Goal: Transaction & Acquisition: Purchase product/service

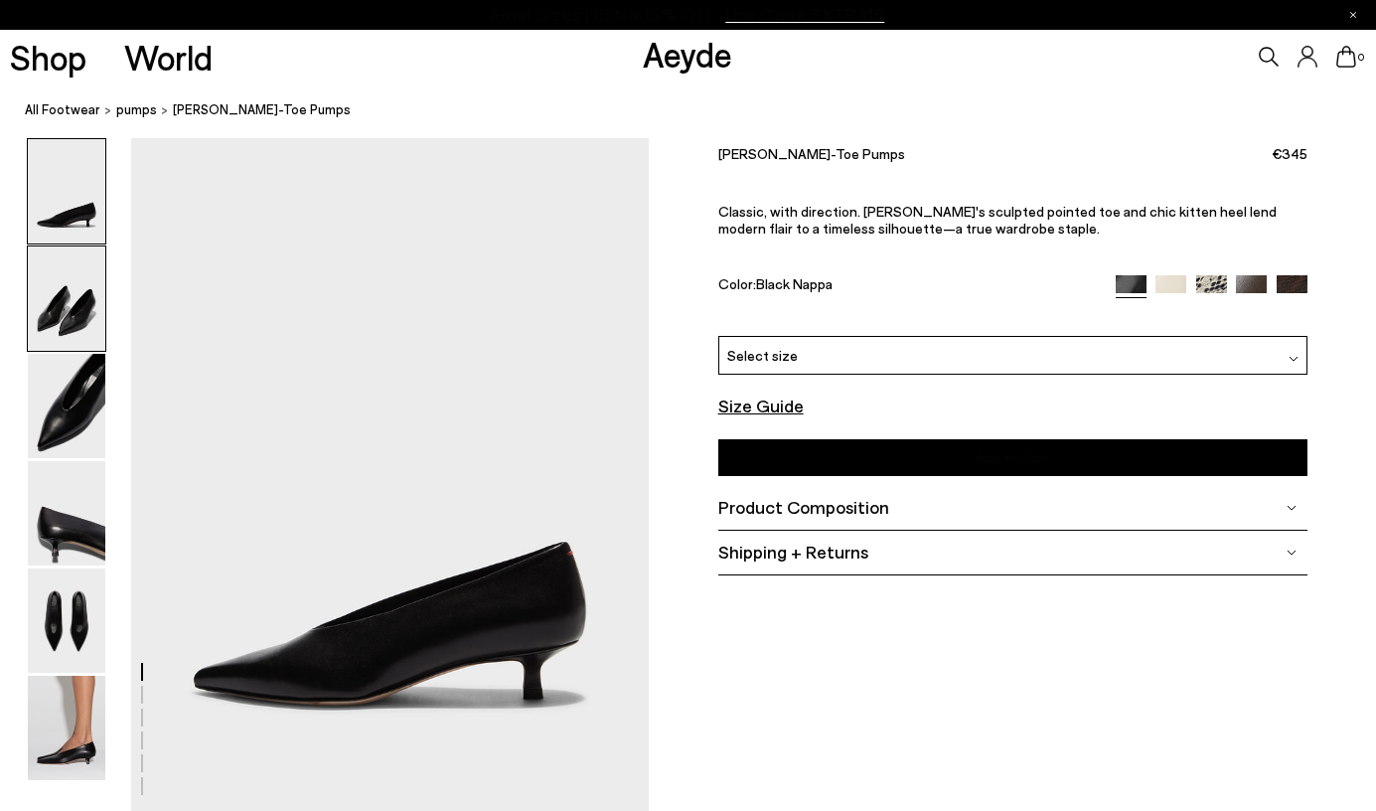
click at [85, 298] on img at bounding box center [67, 298] width 78 height 104
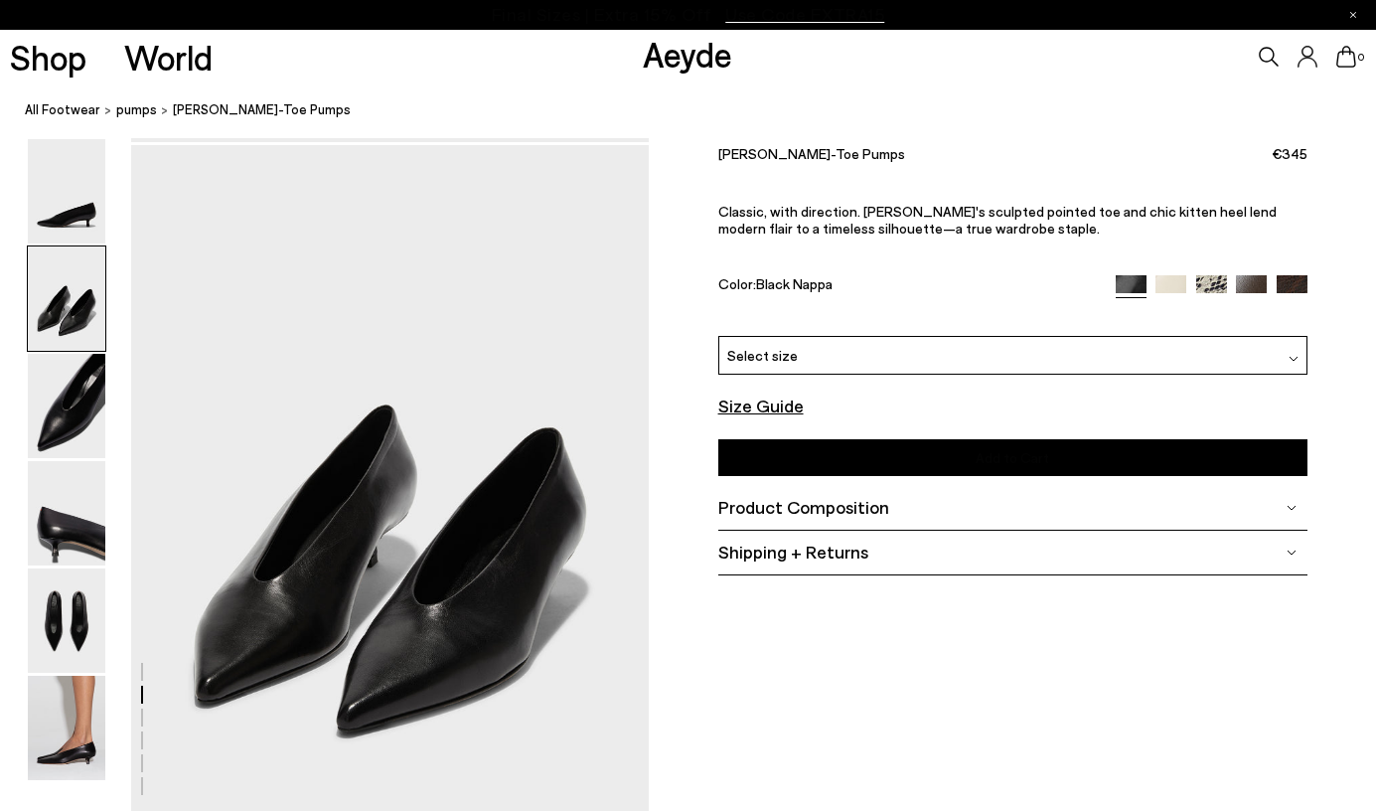
scroll to position [678, 0]
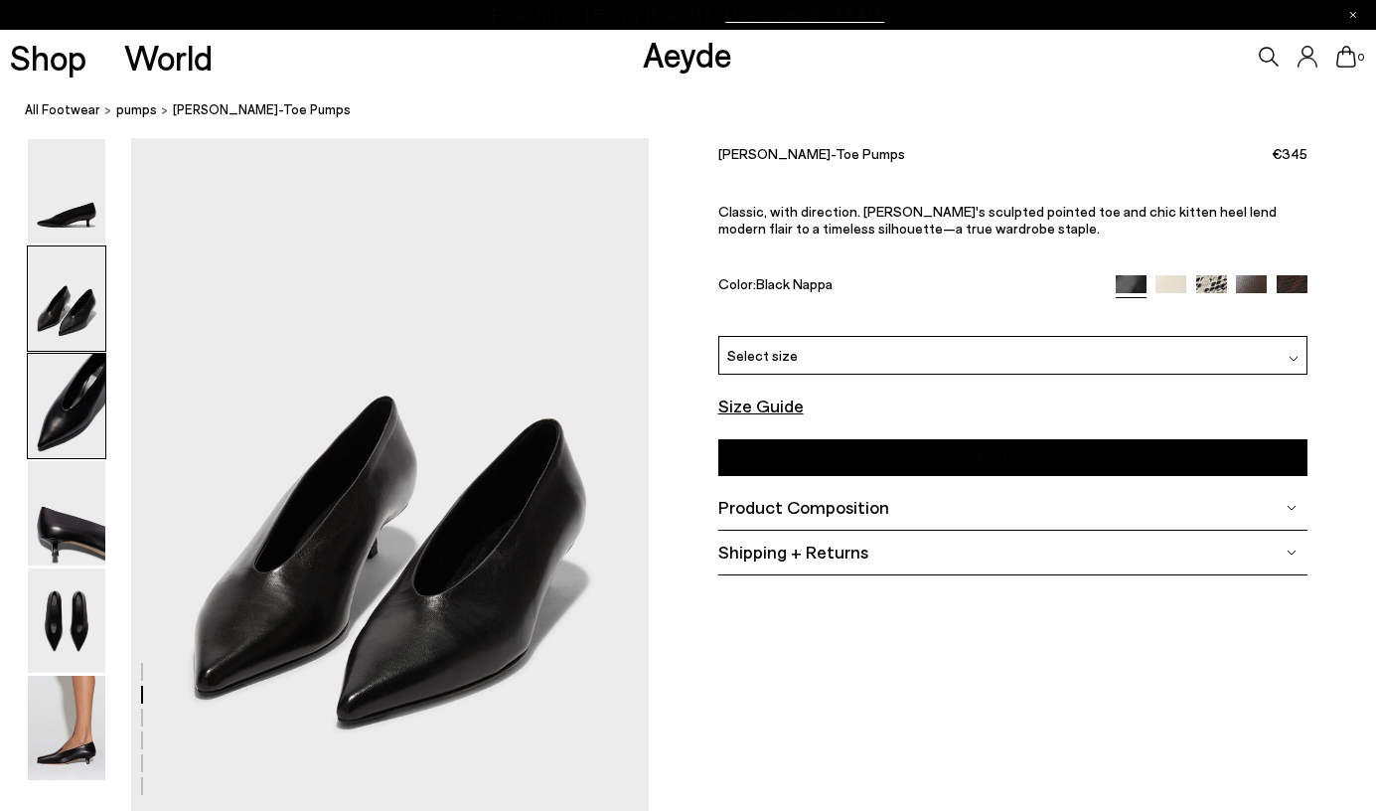
click at [66, 411] on img at bounding box center [67, 406] width 78 height 104
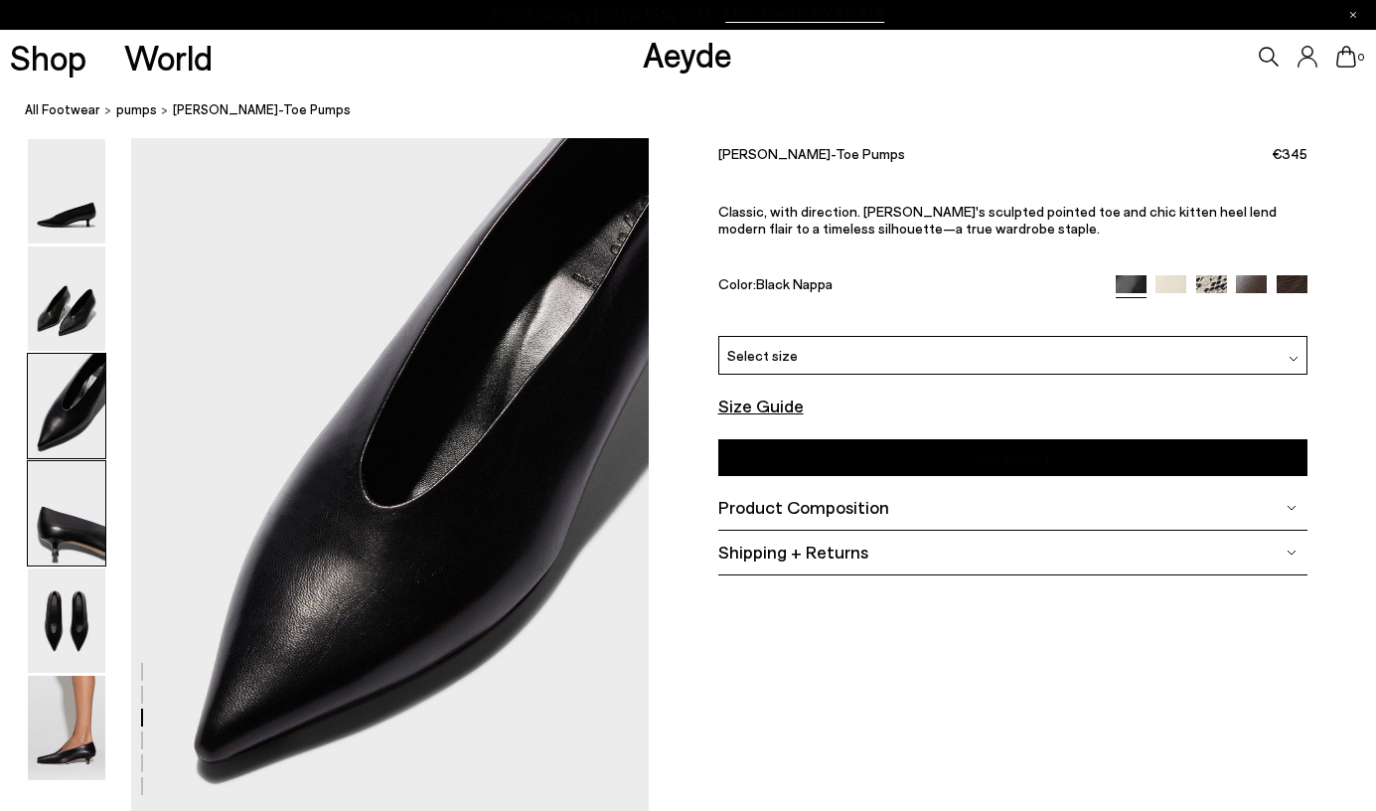
click at [70, 507] on img at bounding box center [67, 513] width 78 height 104
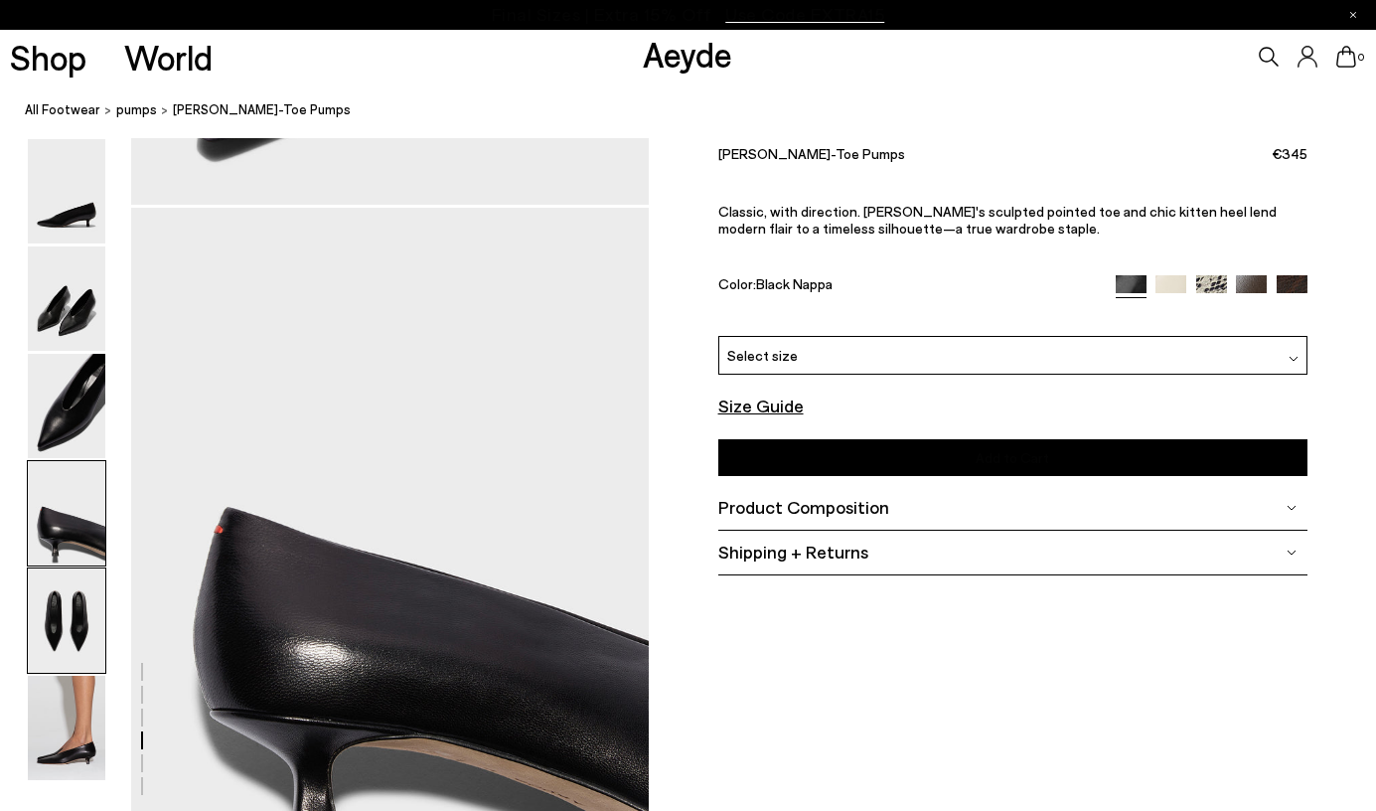
scroll to position [2065, 0]
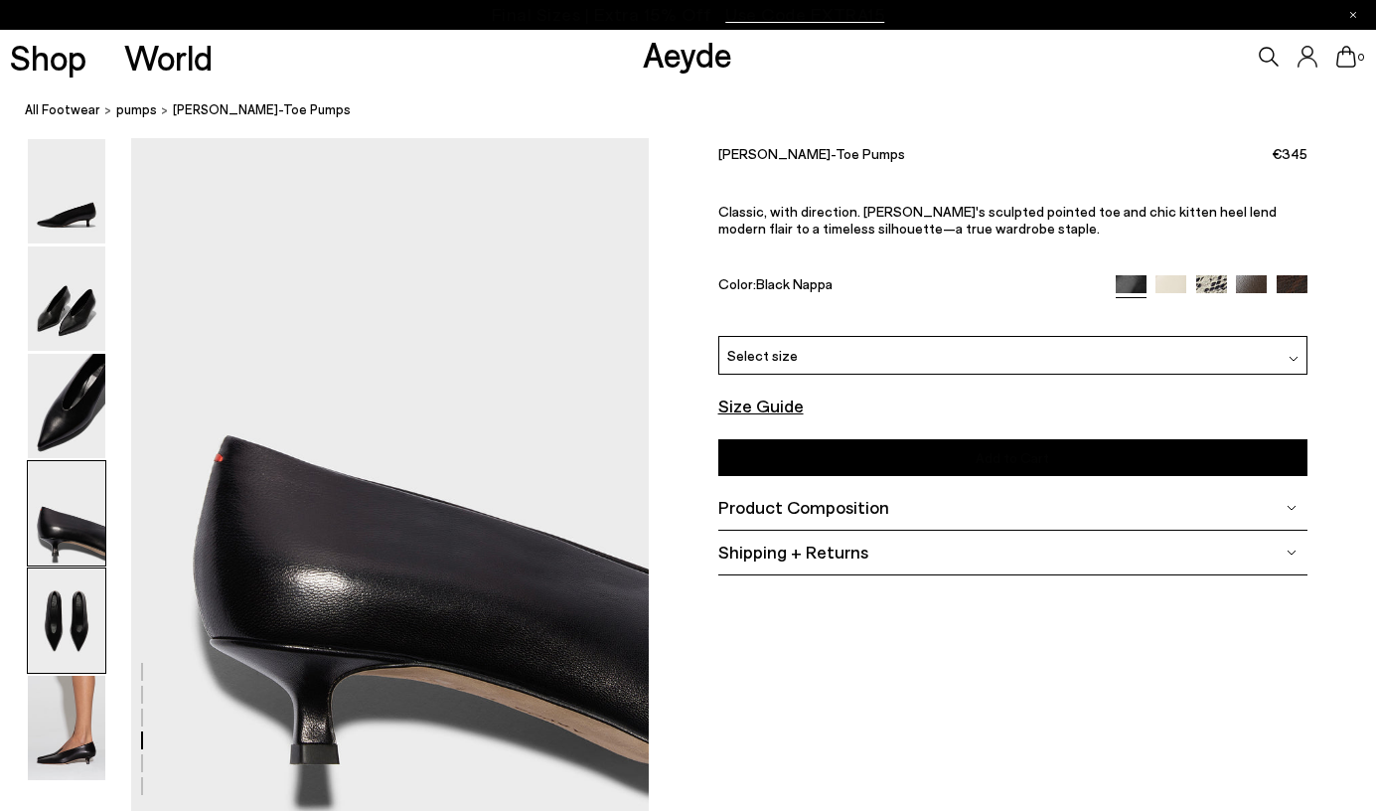
click at [68, 623] on img at bounding box center [67, 620] width 78 height 104
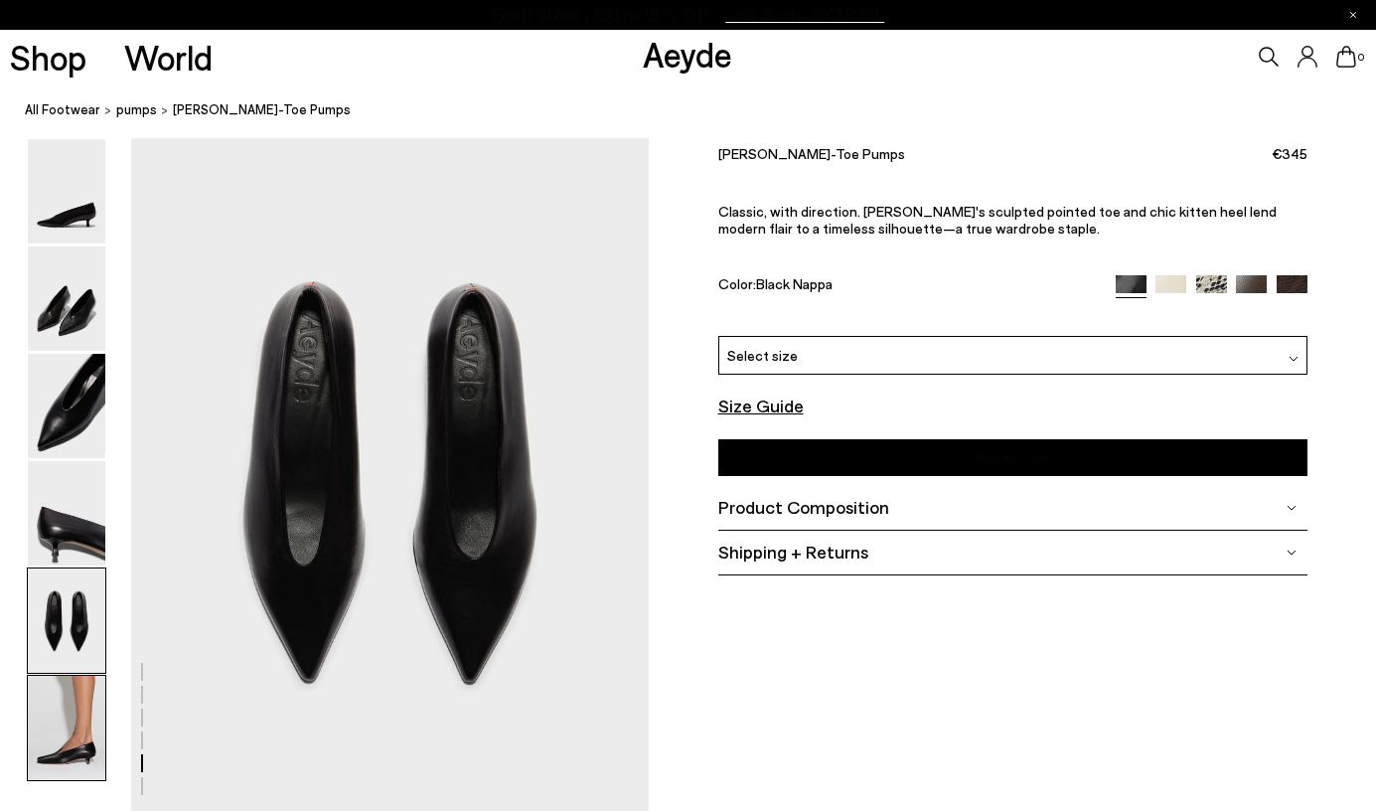
click at [77, 725] on img at bounding box center [67, 728] width 78 height 104
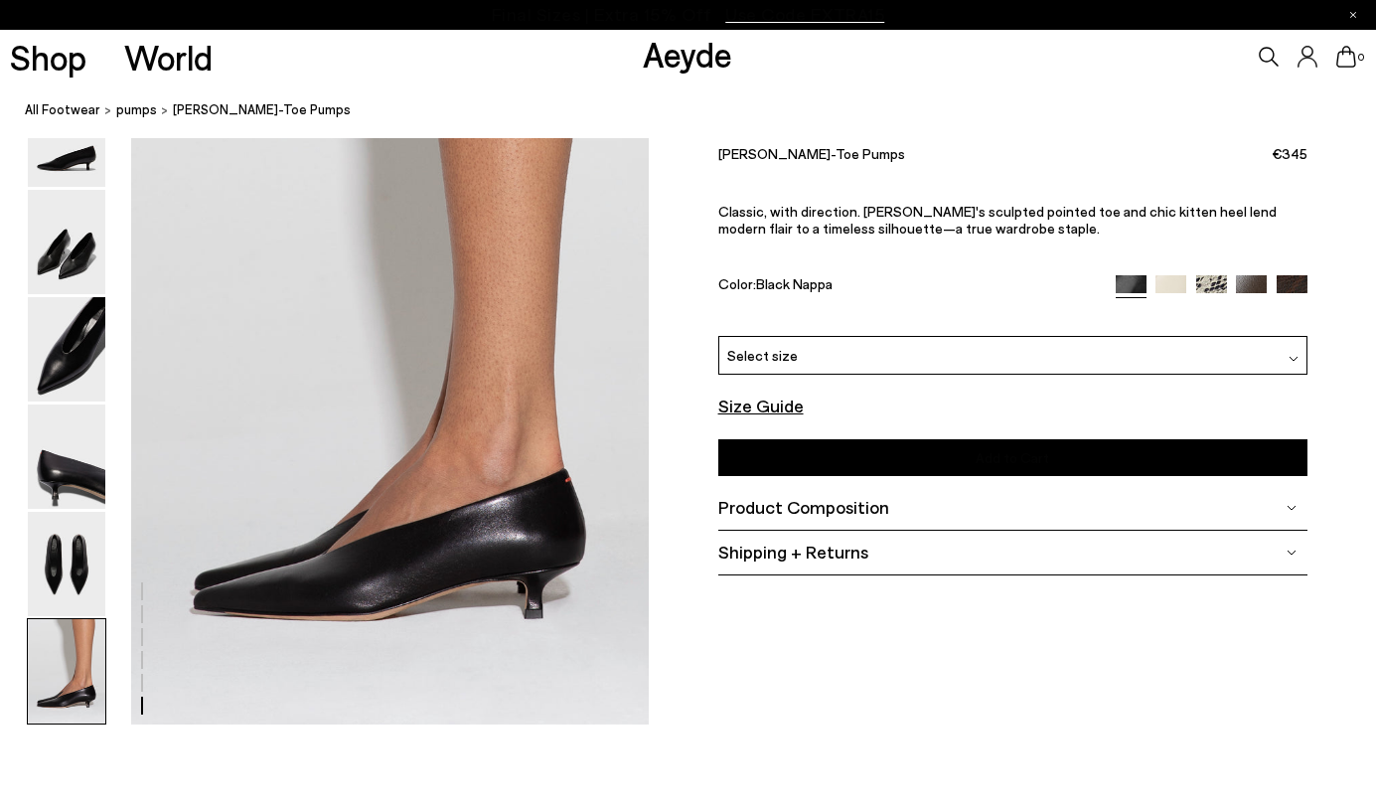
scroll to position [3588, 0]
